Goal: Find specific page/section: Find specific page/section

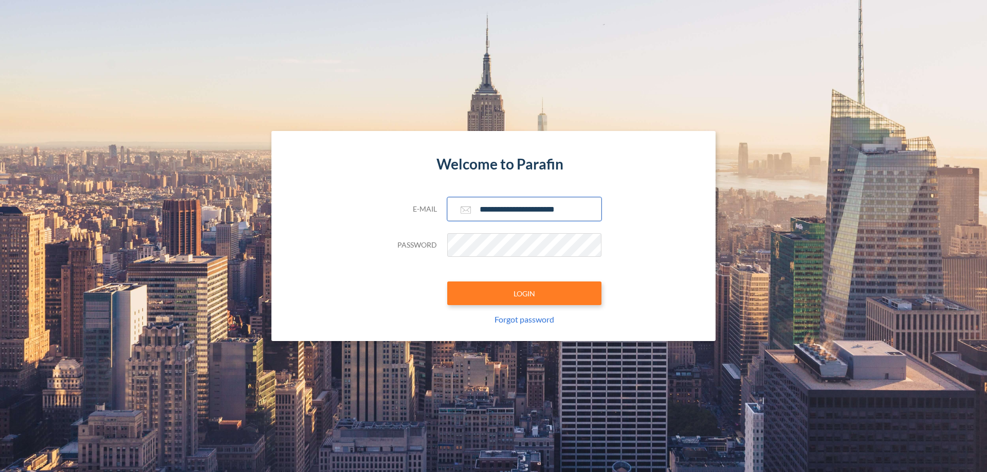
type input "**********"
click at [524, 294] on button "LOGIN" at bounding box center [524, 294] width 154 height 24
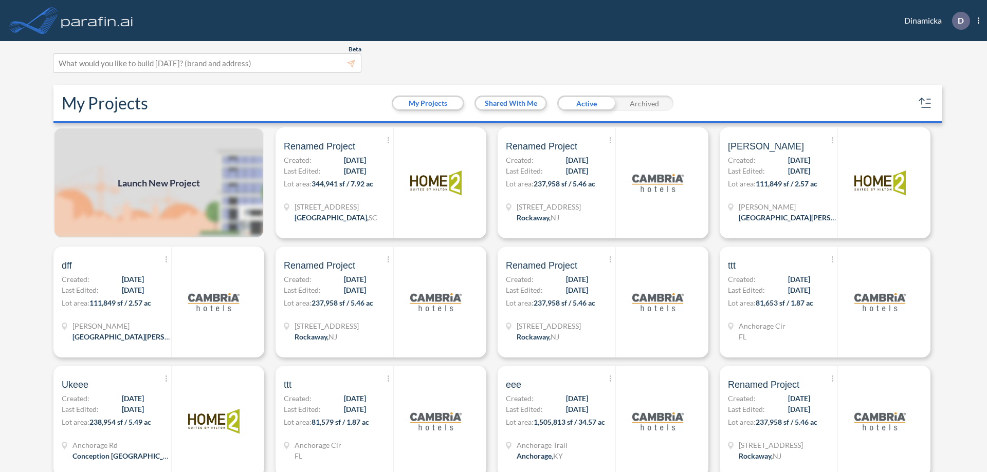
scroll to position [3, 0]
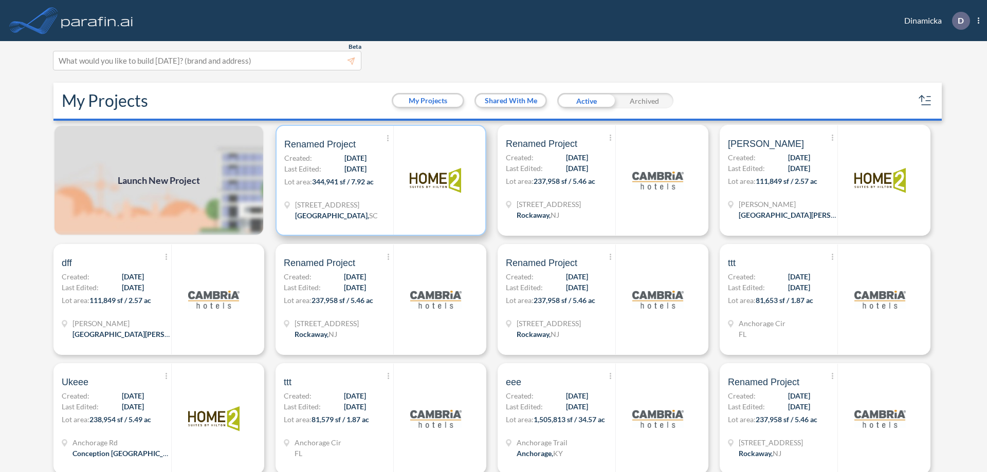
click at [379, 180] on p "Lot area: 344,941 sf / 7.92 ac" at bounding box center [338, 183] width 109 height 15
